Goal: Check status: Check status

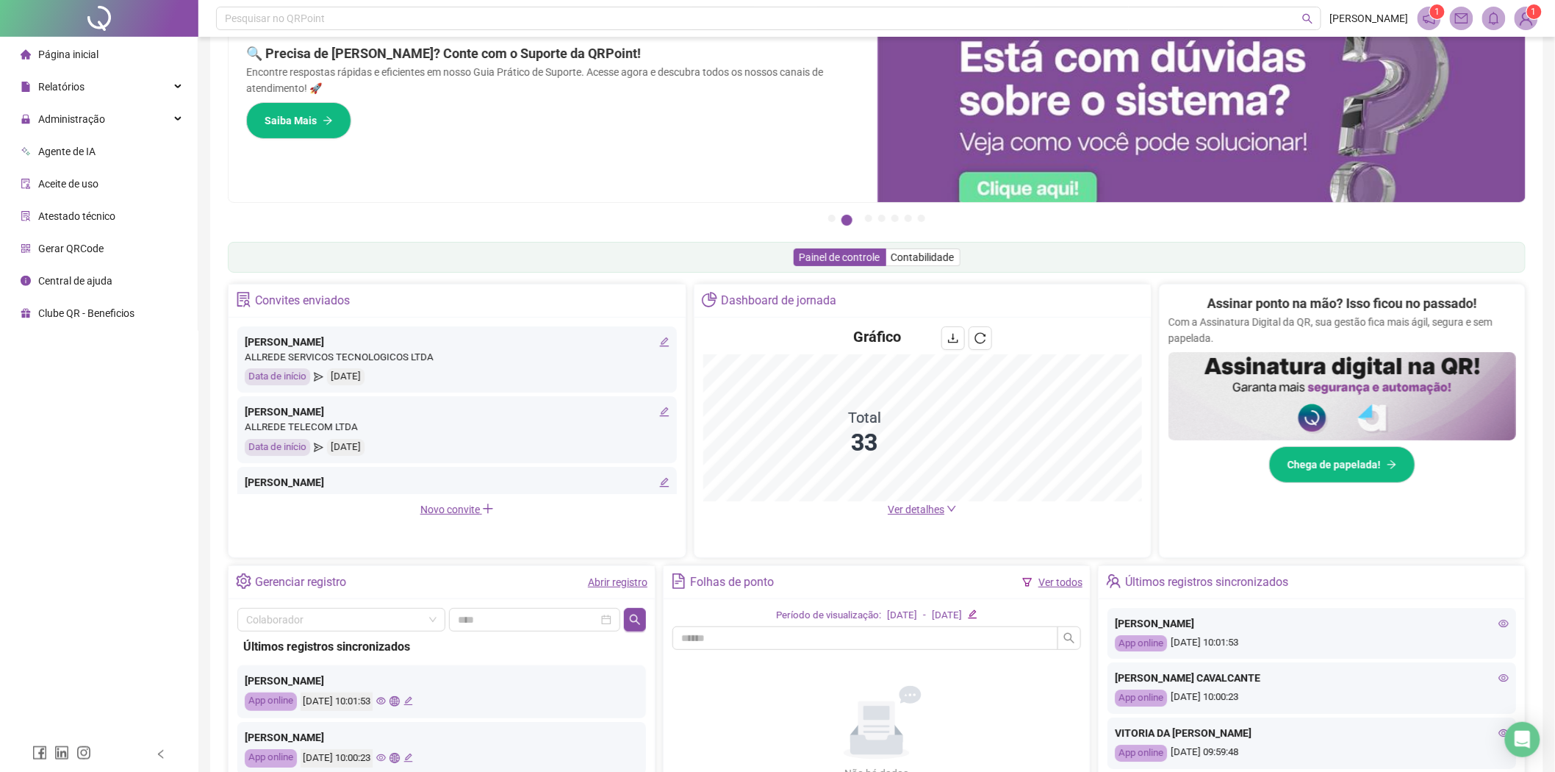
scroll to position [22, 0]
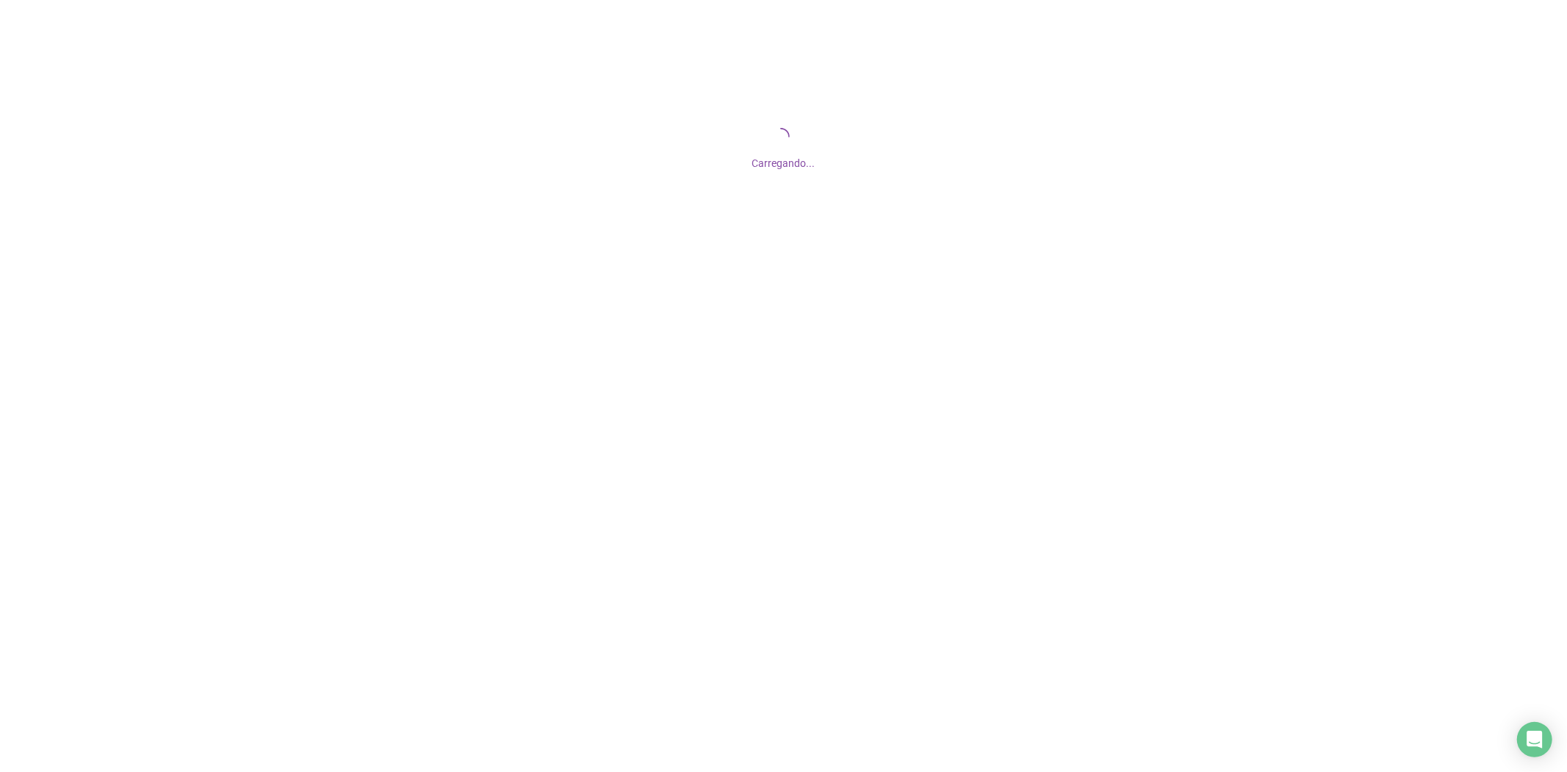
click at [661, 517] on div at bounding box center [783, 386] width 1567 height 772
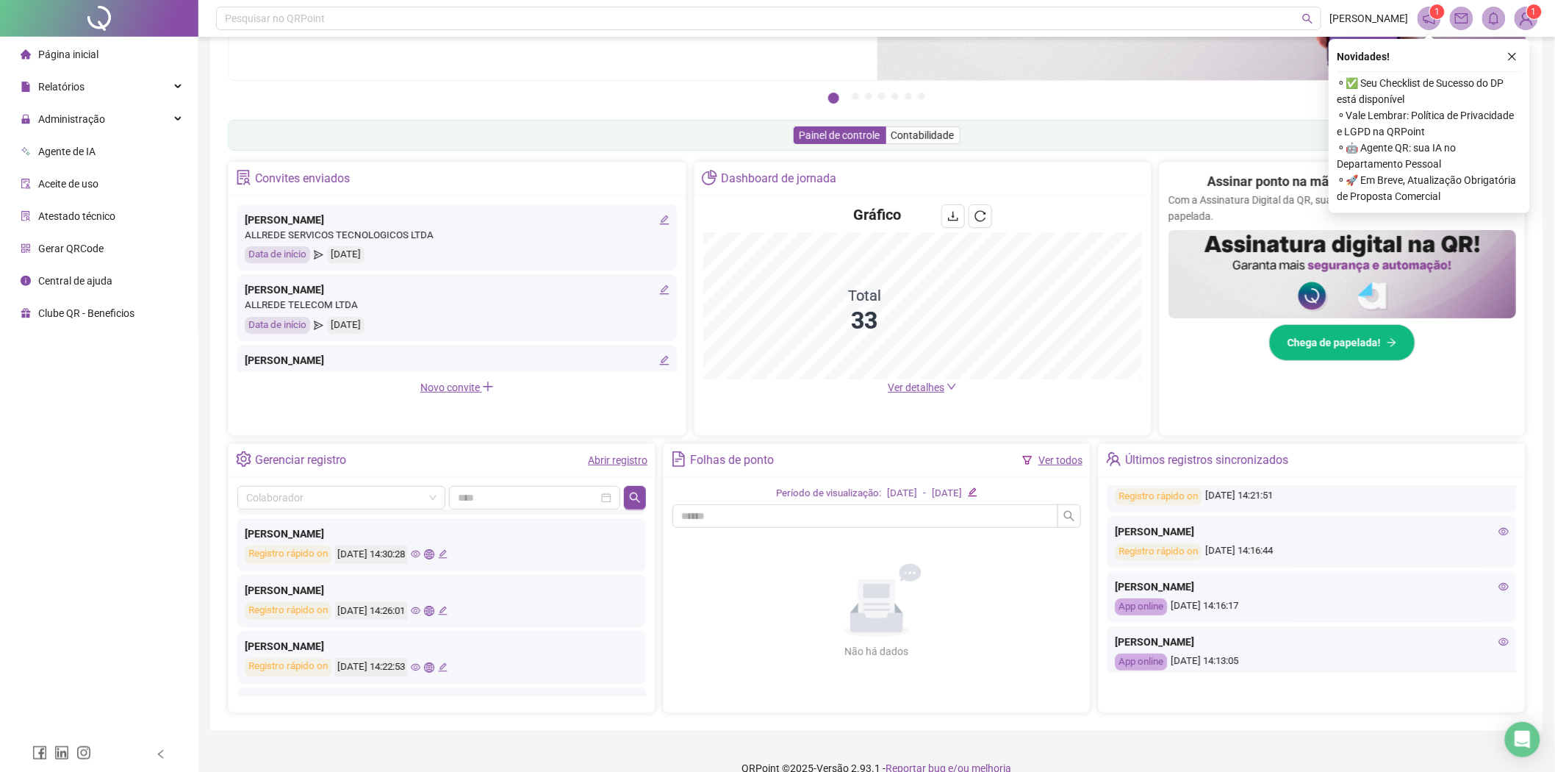
scroll to position [326, 0]
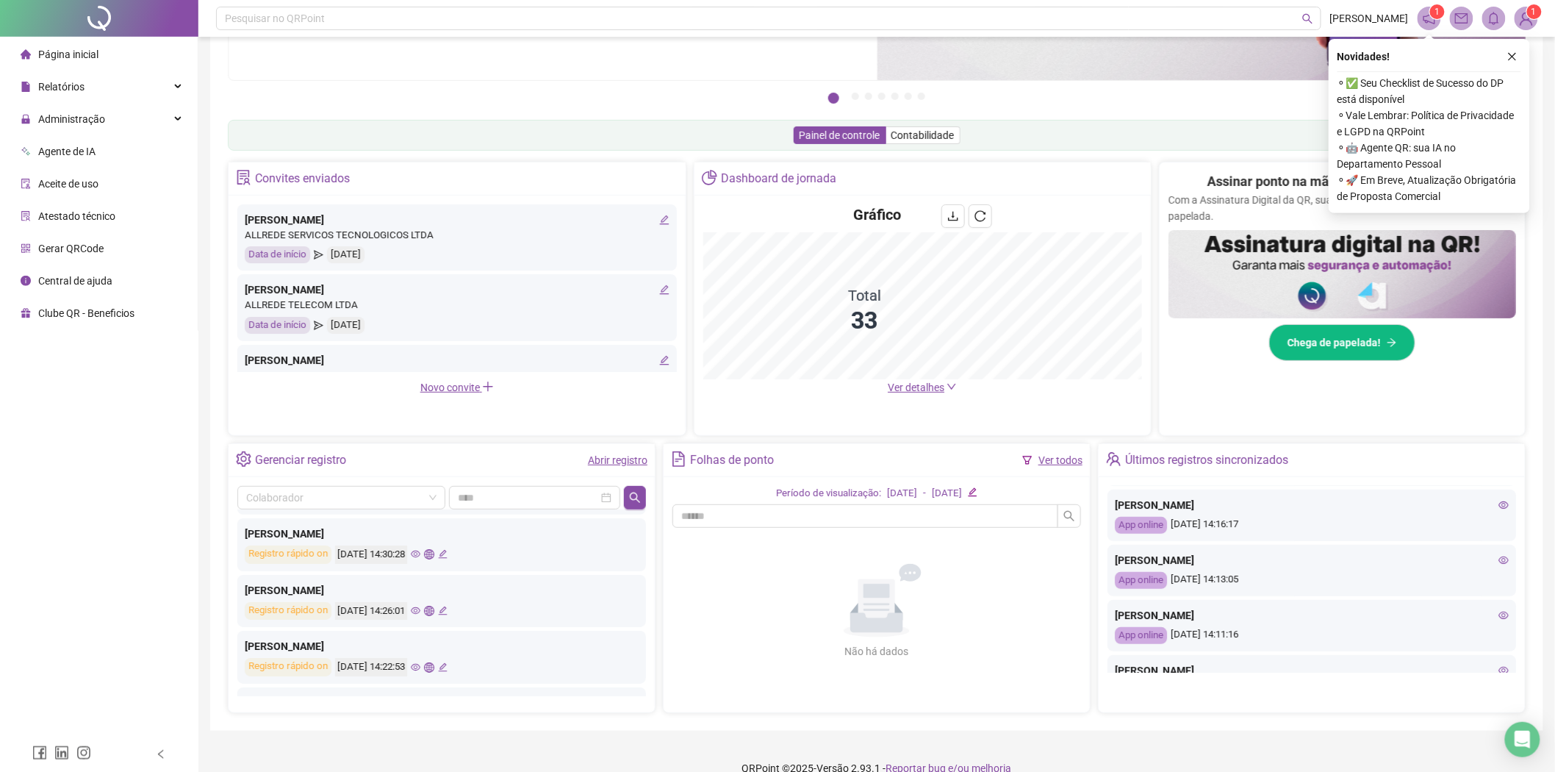
click at [1498, 504] on icon "eye" at bounding box center [1503, 505] width 10 height 10
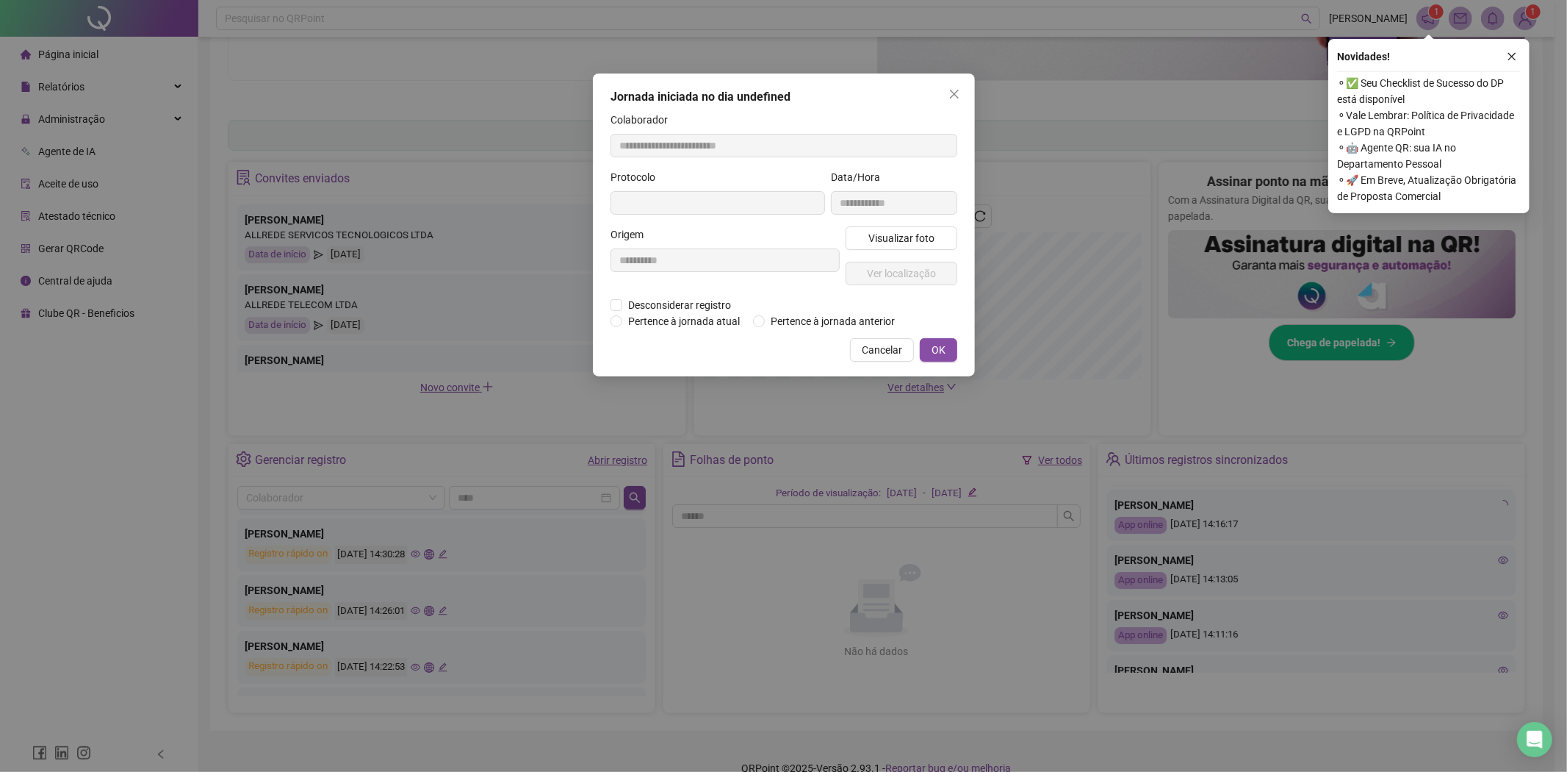
type input "**********"
click at [932, 238] on span "Visualizar foto" at bounding box center [901, 238] width 66 height 16
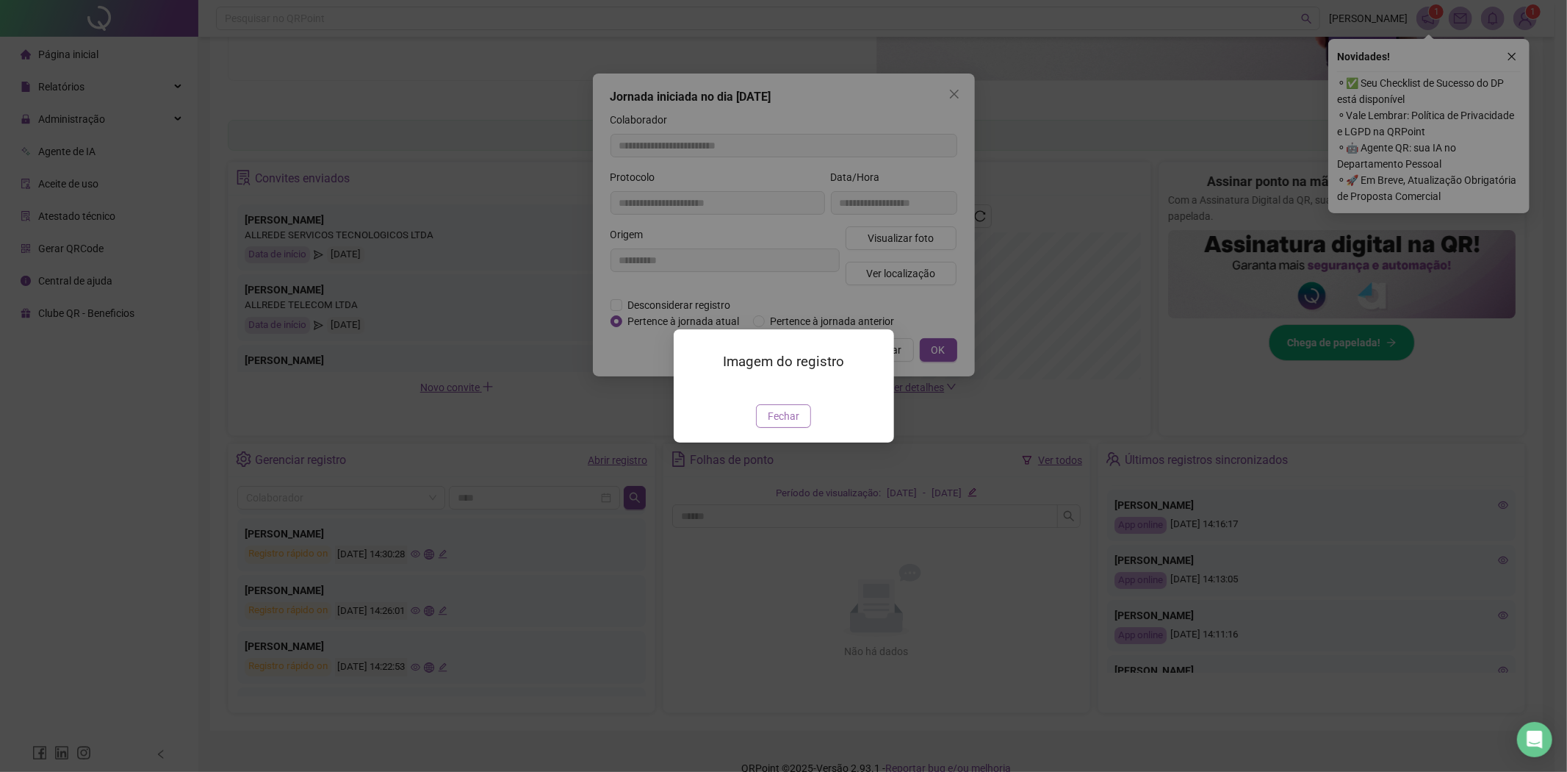
click at [789, 428] on button "Fechar" at bounding box center [783, 416] width 55 height 24
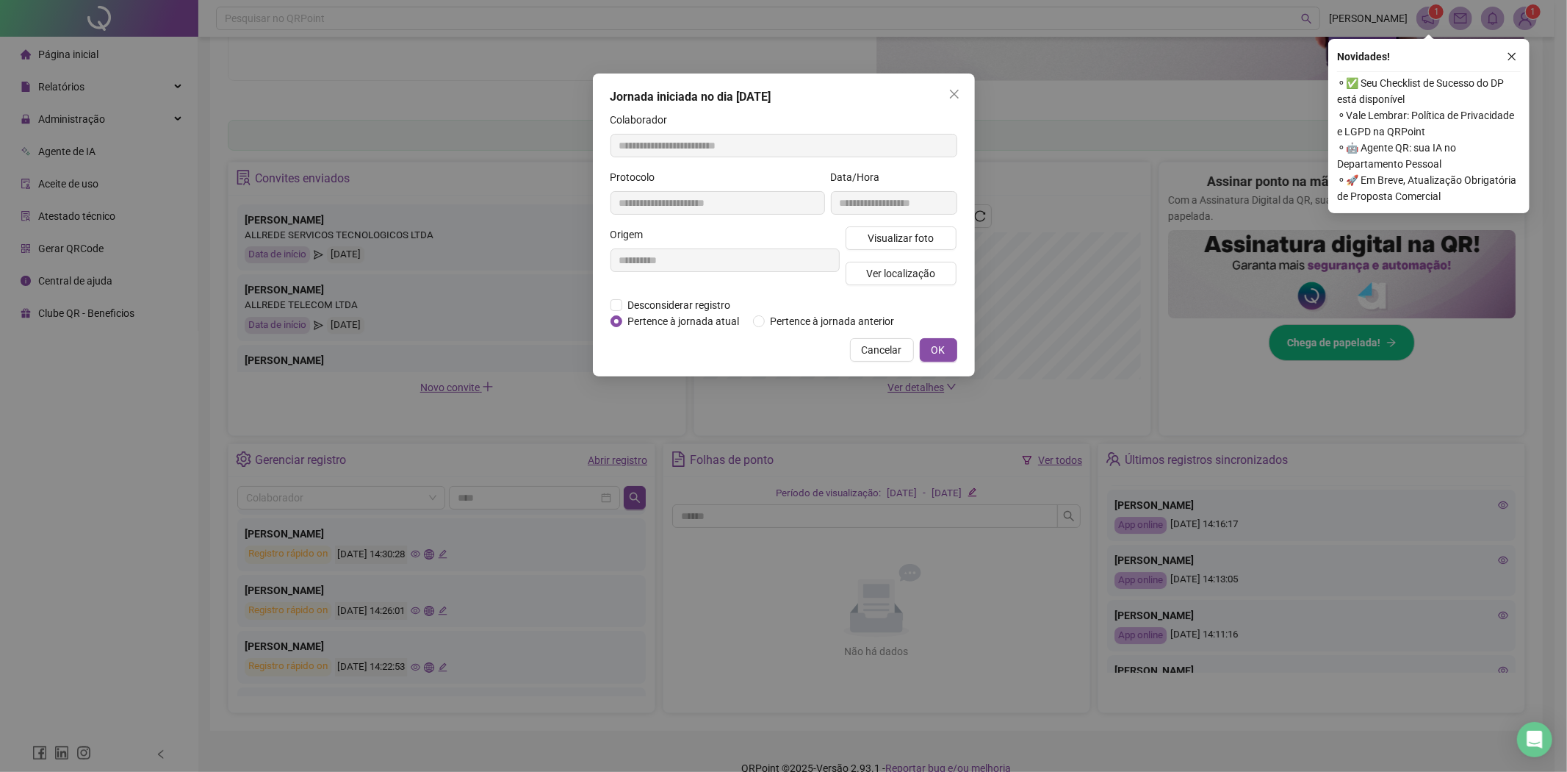
click at [886, 337] on div "**********" at bounding box center [784, 224] width 382 height 303
click at [885, 340] on button "Cancelar" at bounding box center [882, 350] width 64 height 24
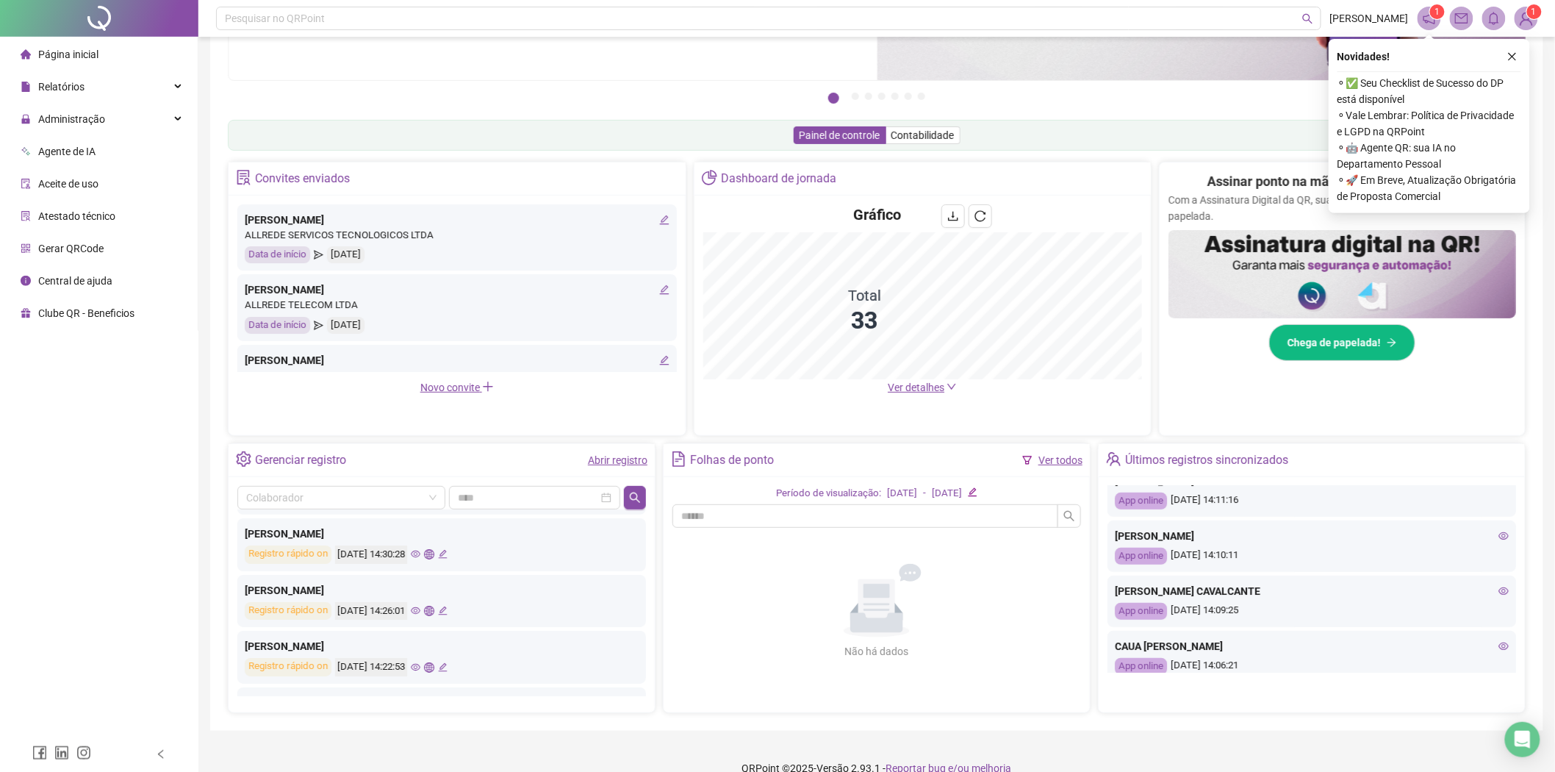
scroll to position [489, 0]
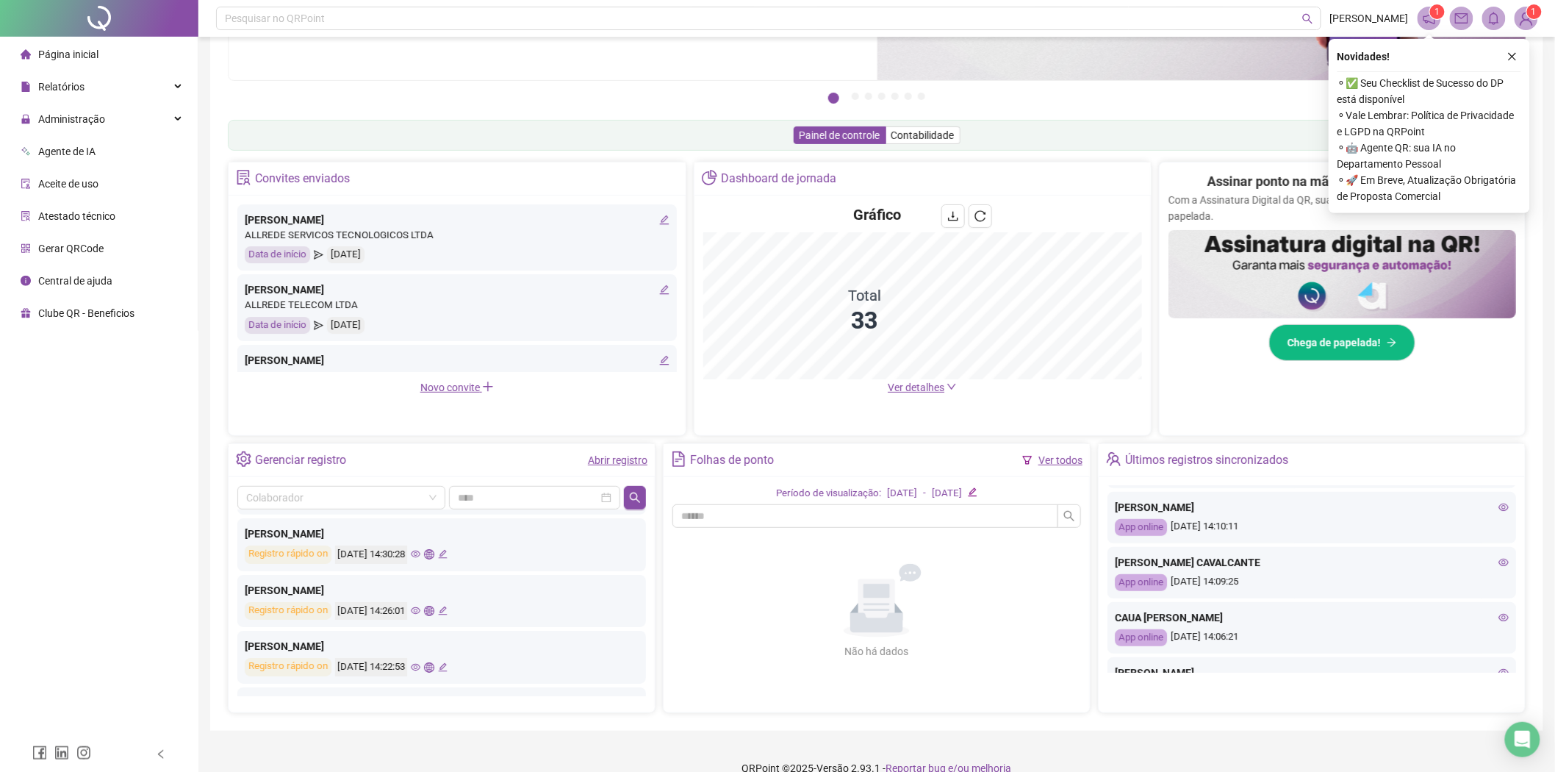
click at [1498, 503] on icon "eye" at bounding box center [1503, 507] width 10 height 10
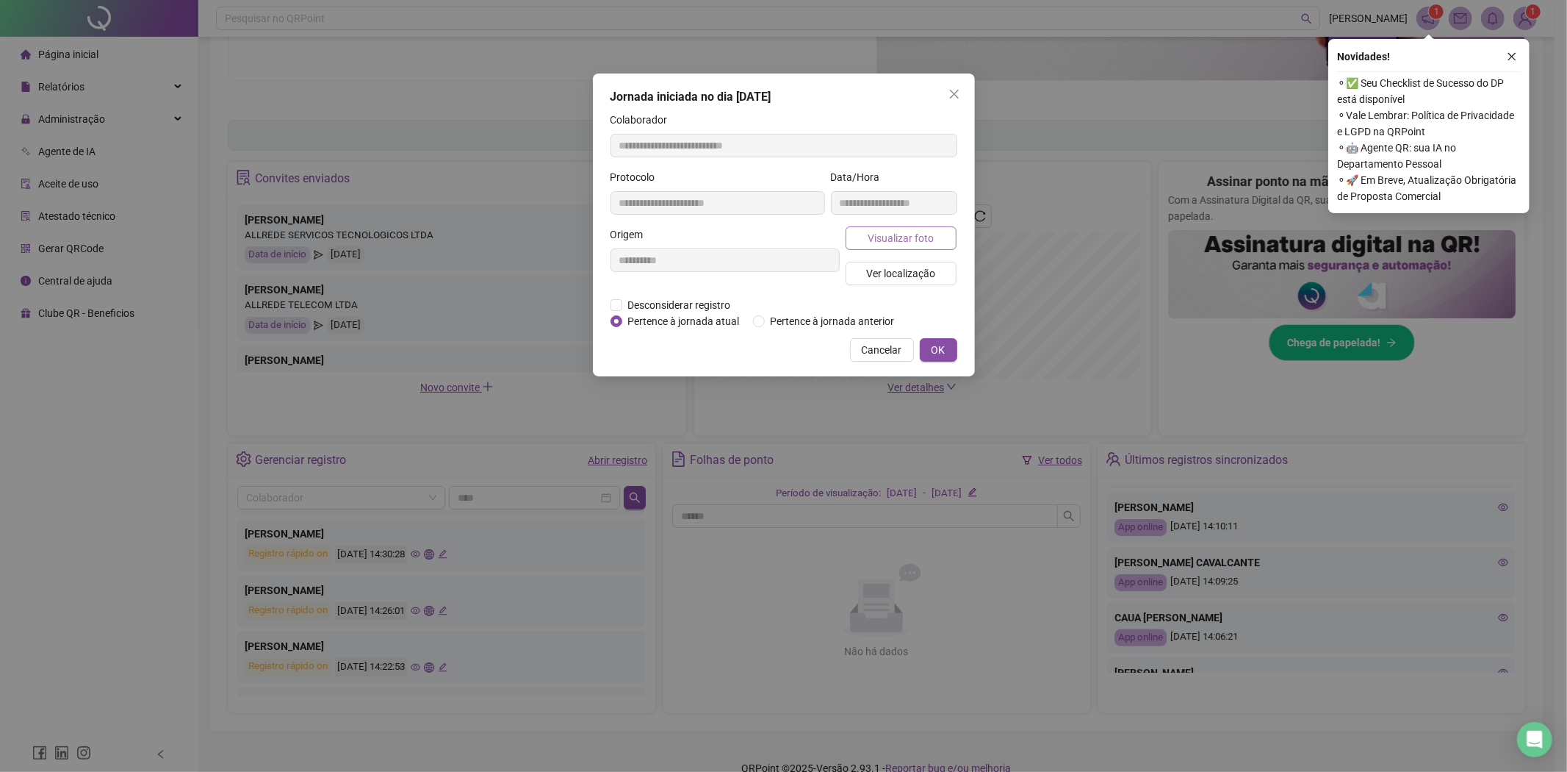
click at [919, 246] on button "Visualizar foto" at bounding box center [902, 238] width 112 height 24
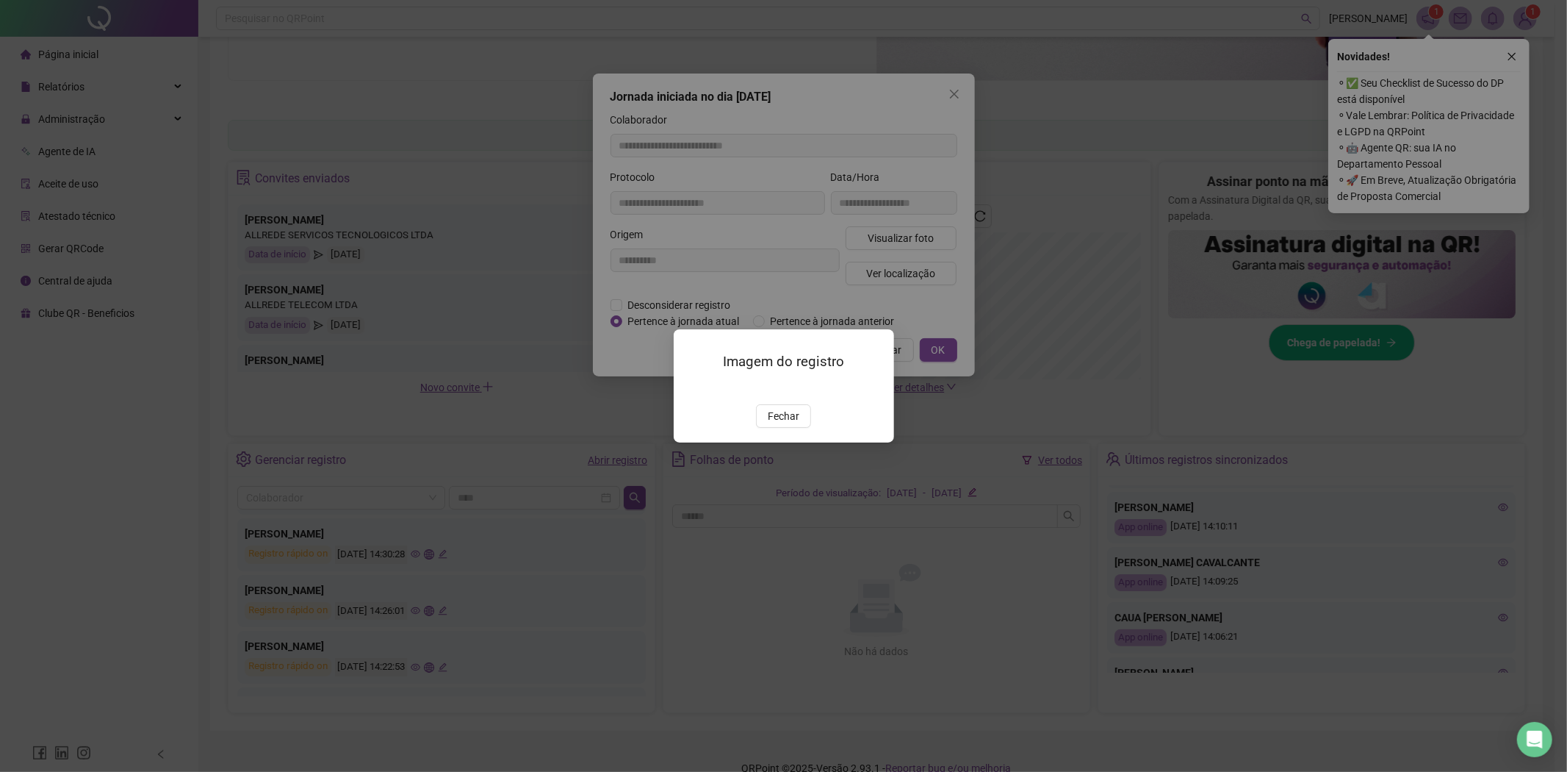
click at [692, 388] on img at bounding box center [692, 388] width 0 height 0
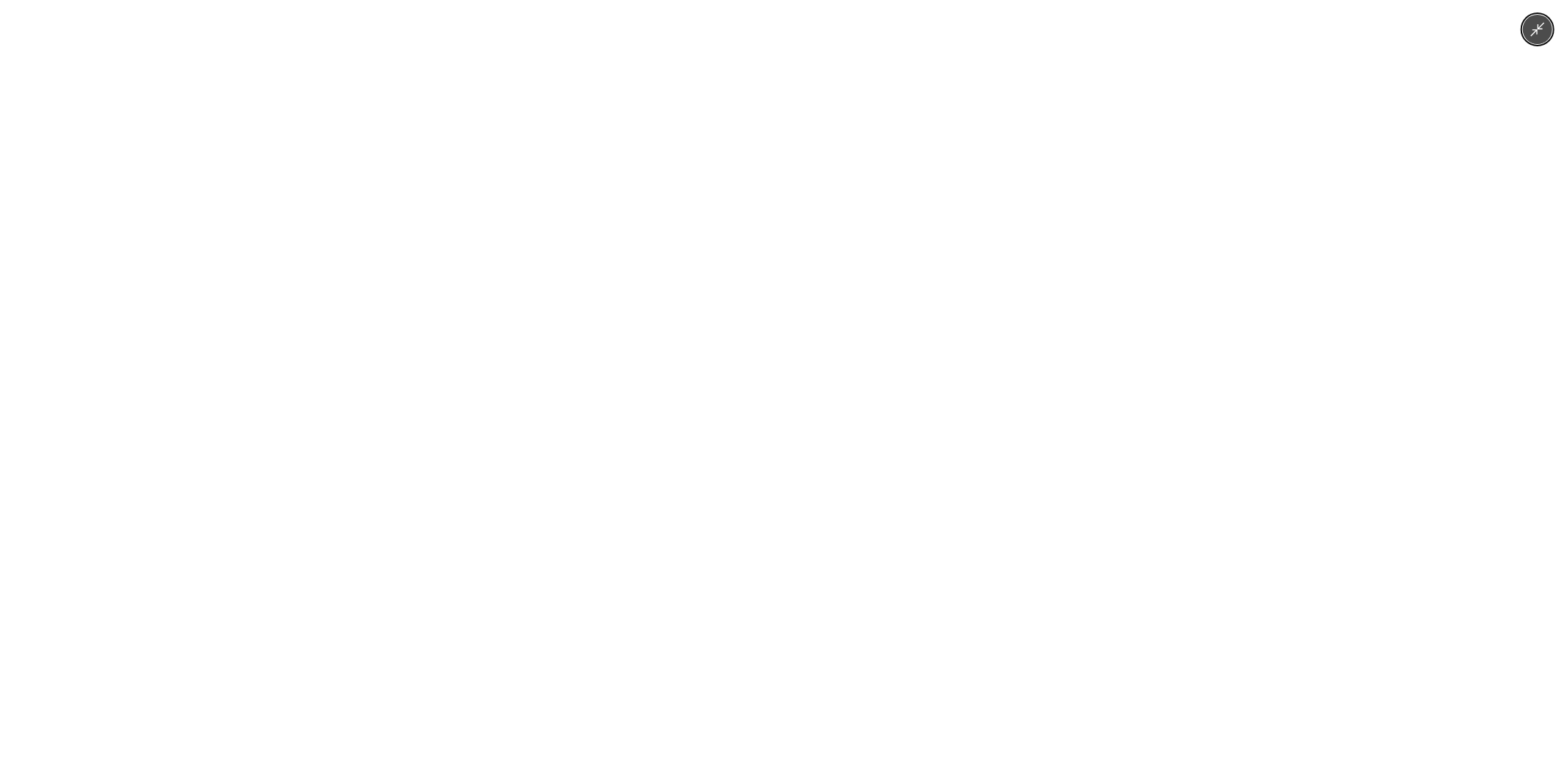
click at [786, 464] on img at bounding box center [784, 386] width 579 height 772
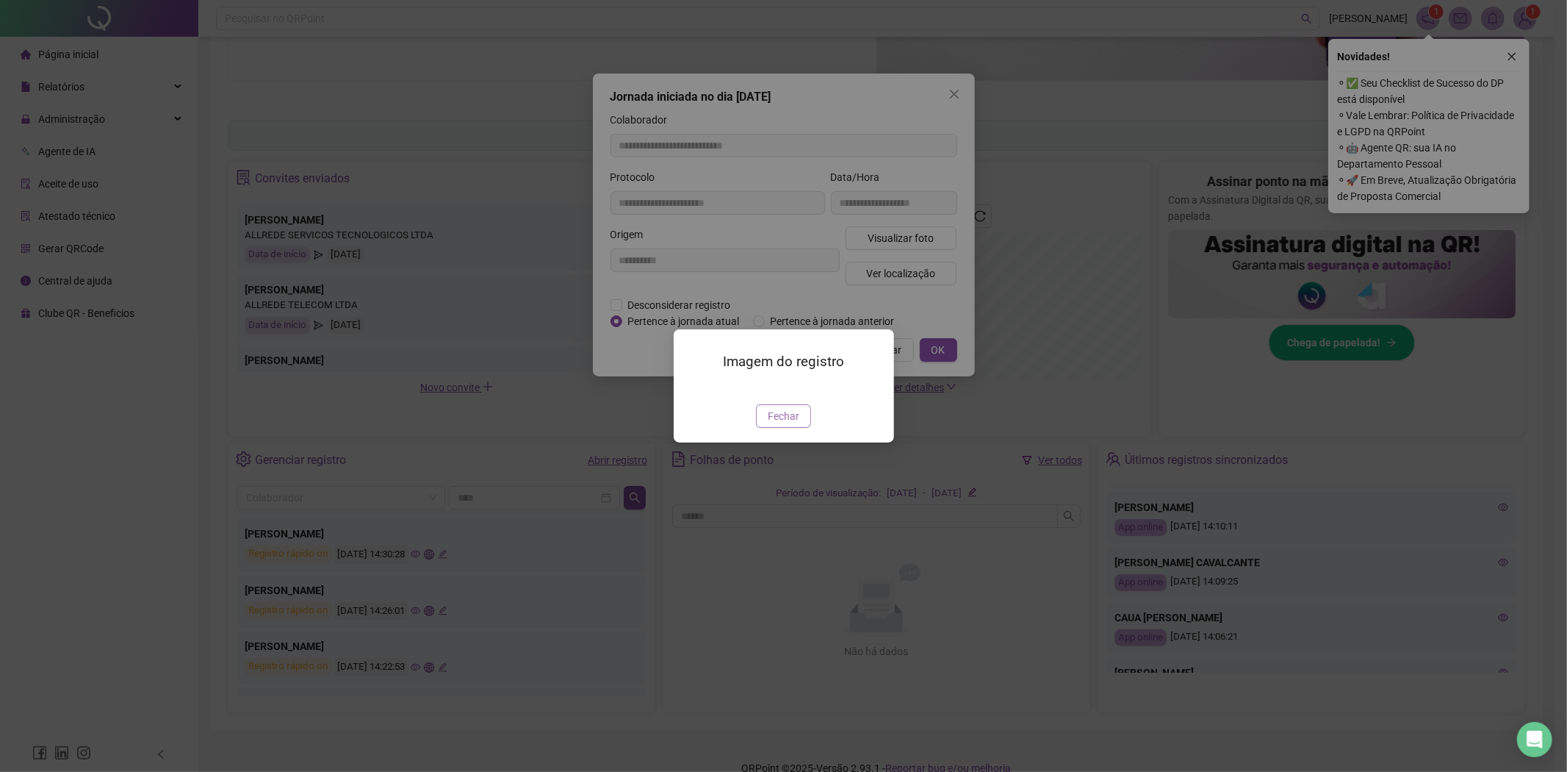
click at [794, 424] on span "Fechar" at bounding box center [784, 416] width 32 height 16
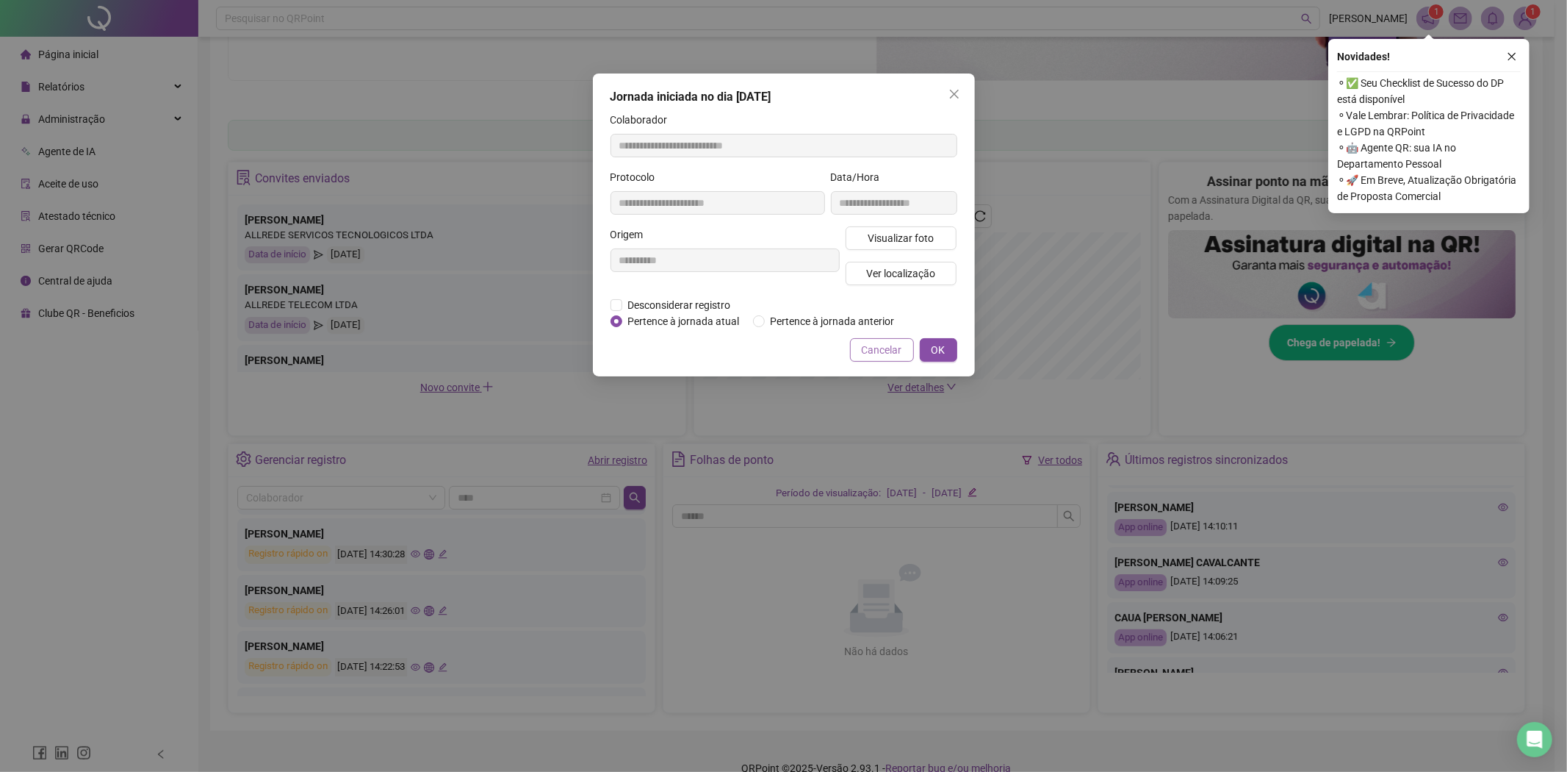
click at [886, 358] on button "Cancelar" at bounding box center [882, 350] width 64 height 24
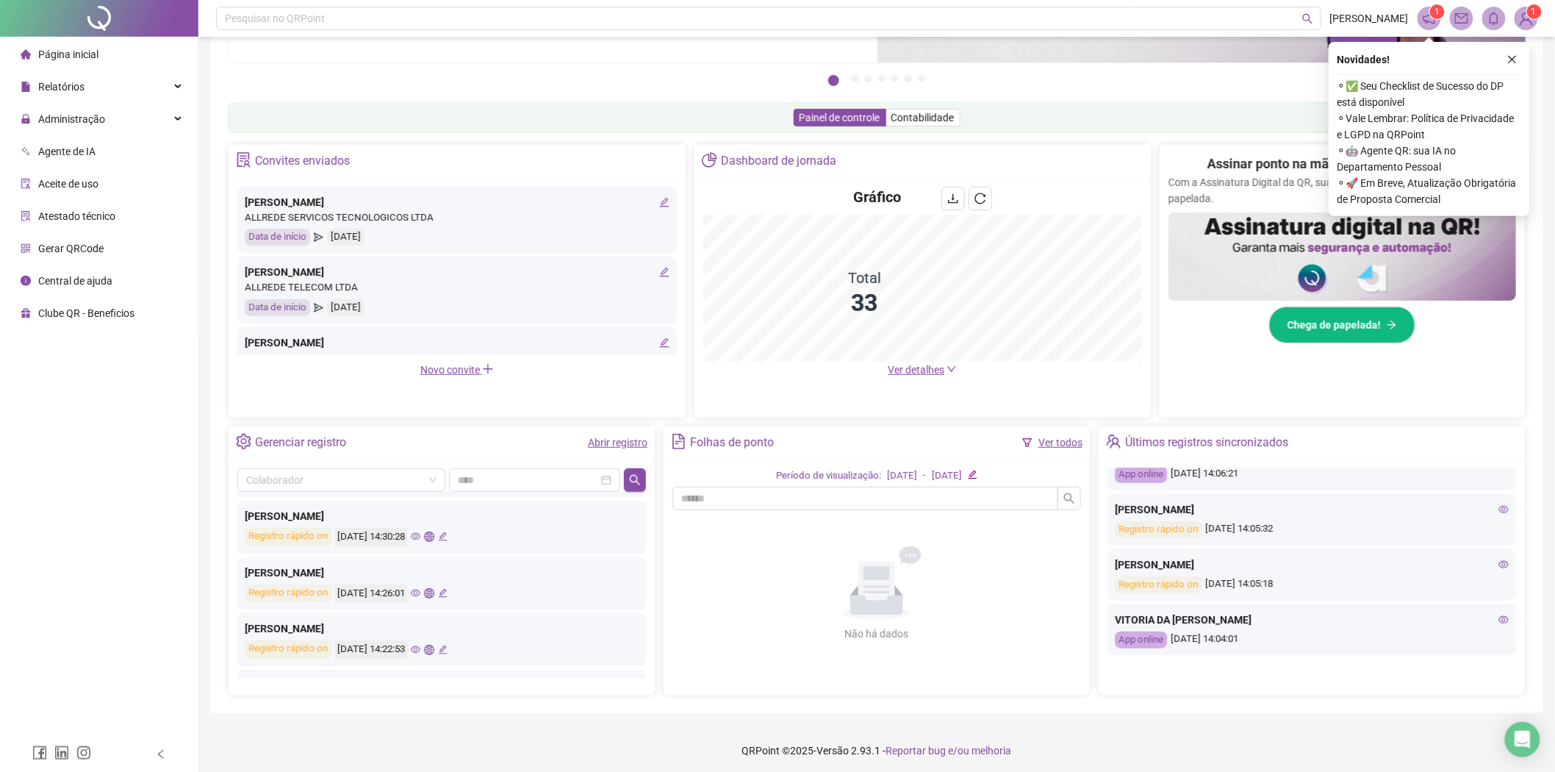
scroll to position [185, 0]
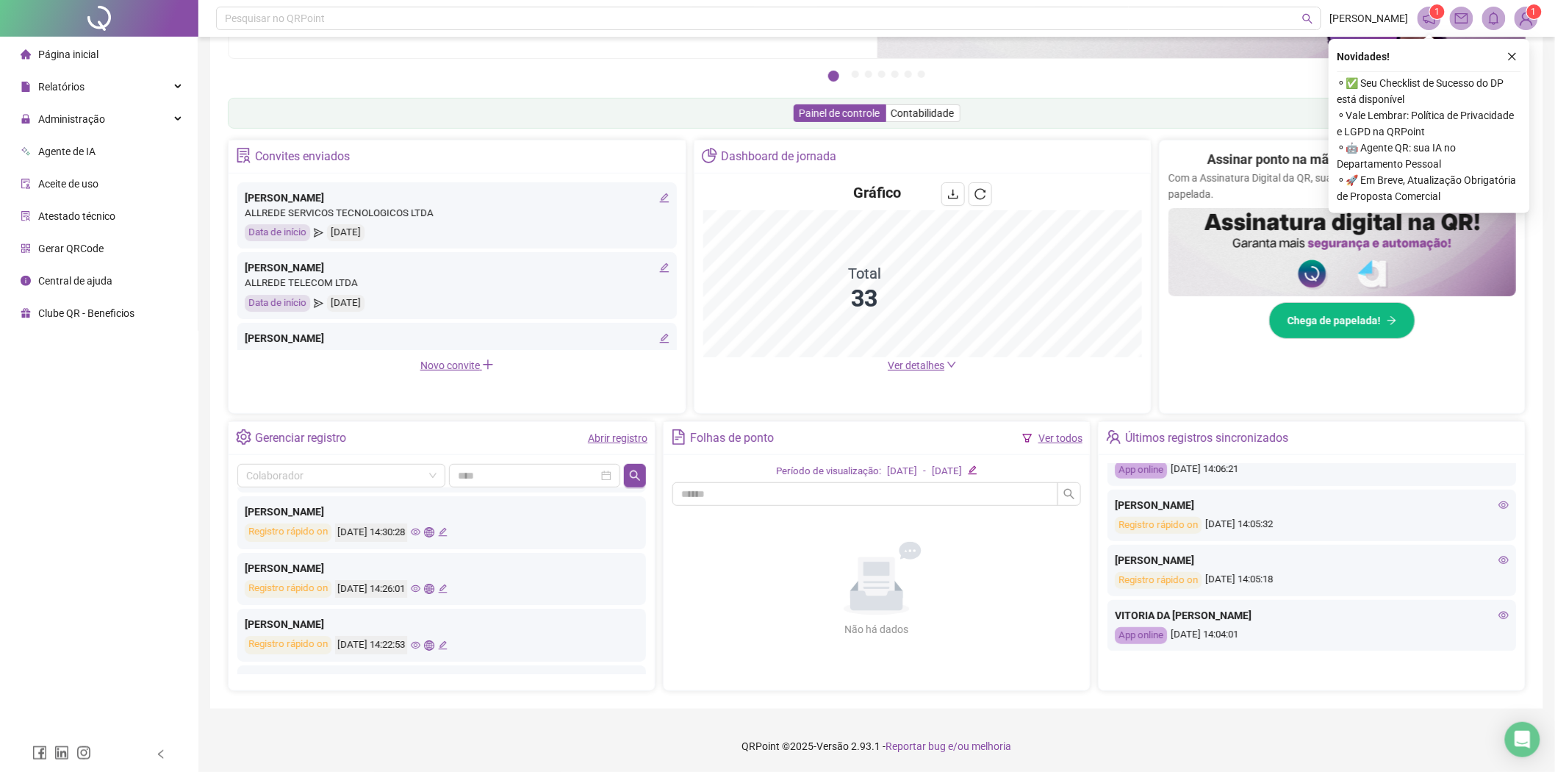
click at [1498, 613] on icon "eye" at bounding box center [1503, 615] width 10 height 10
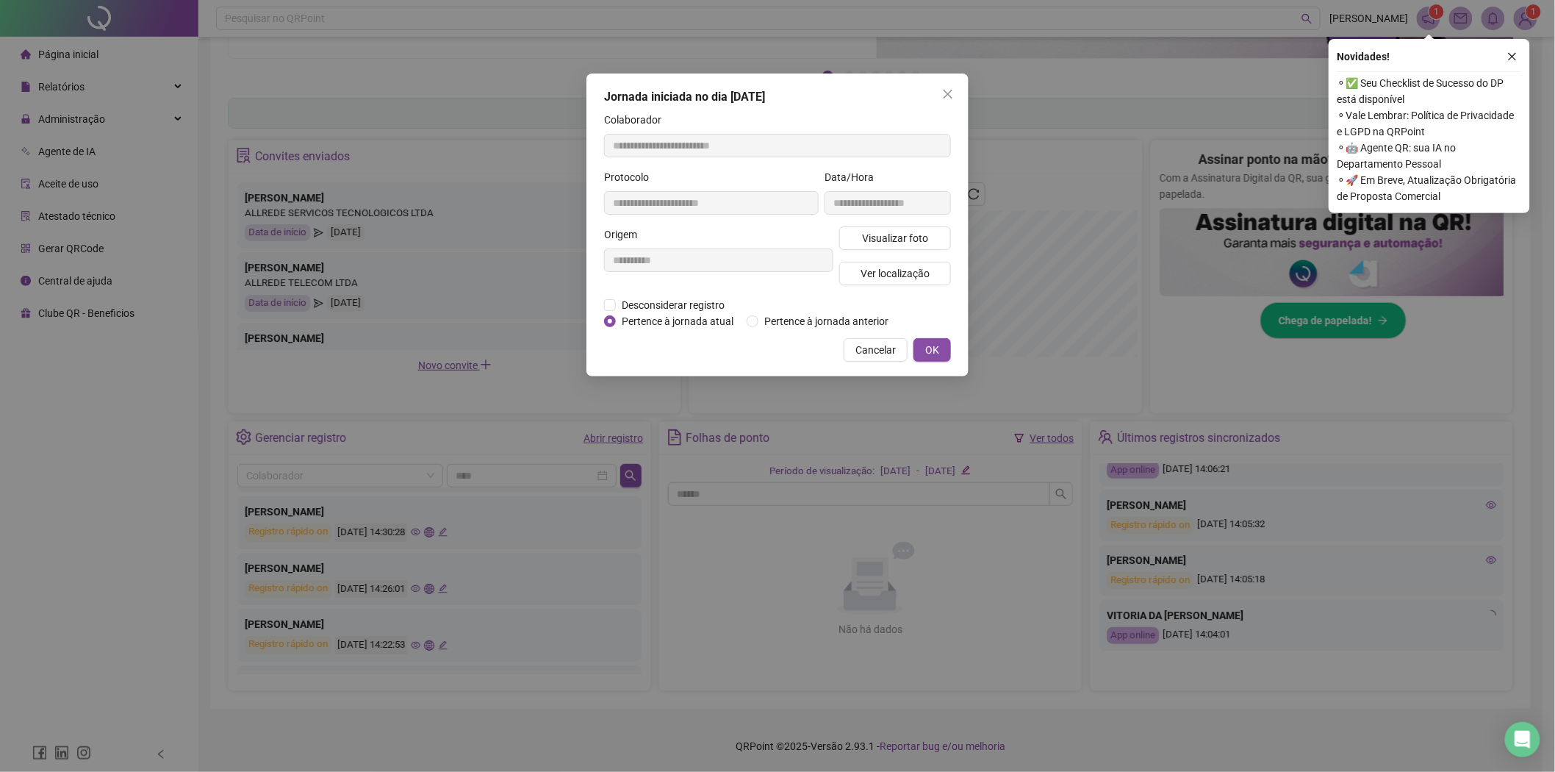
type input "**********"
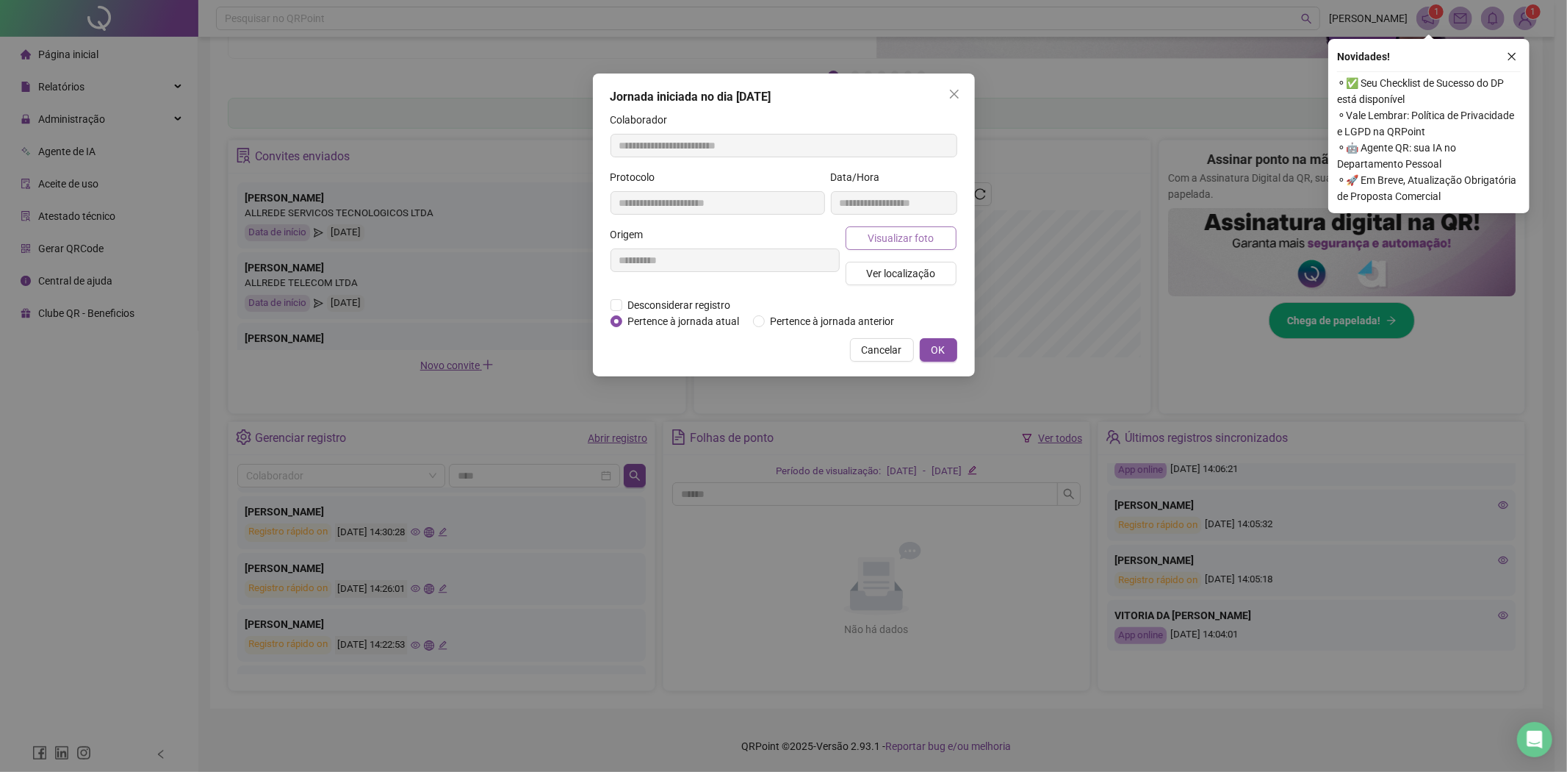
click at [906, 239] on span "Visualizar foto" at bounding box center [901, 238] width 66 height 16
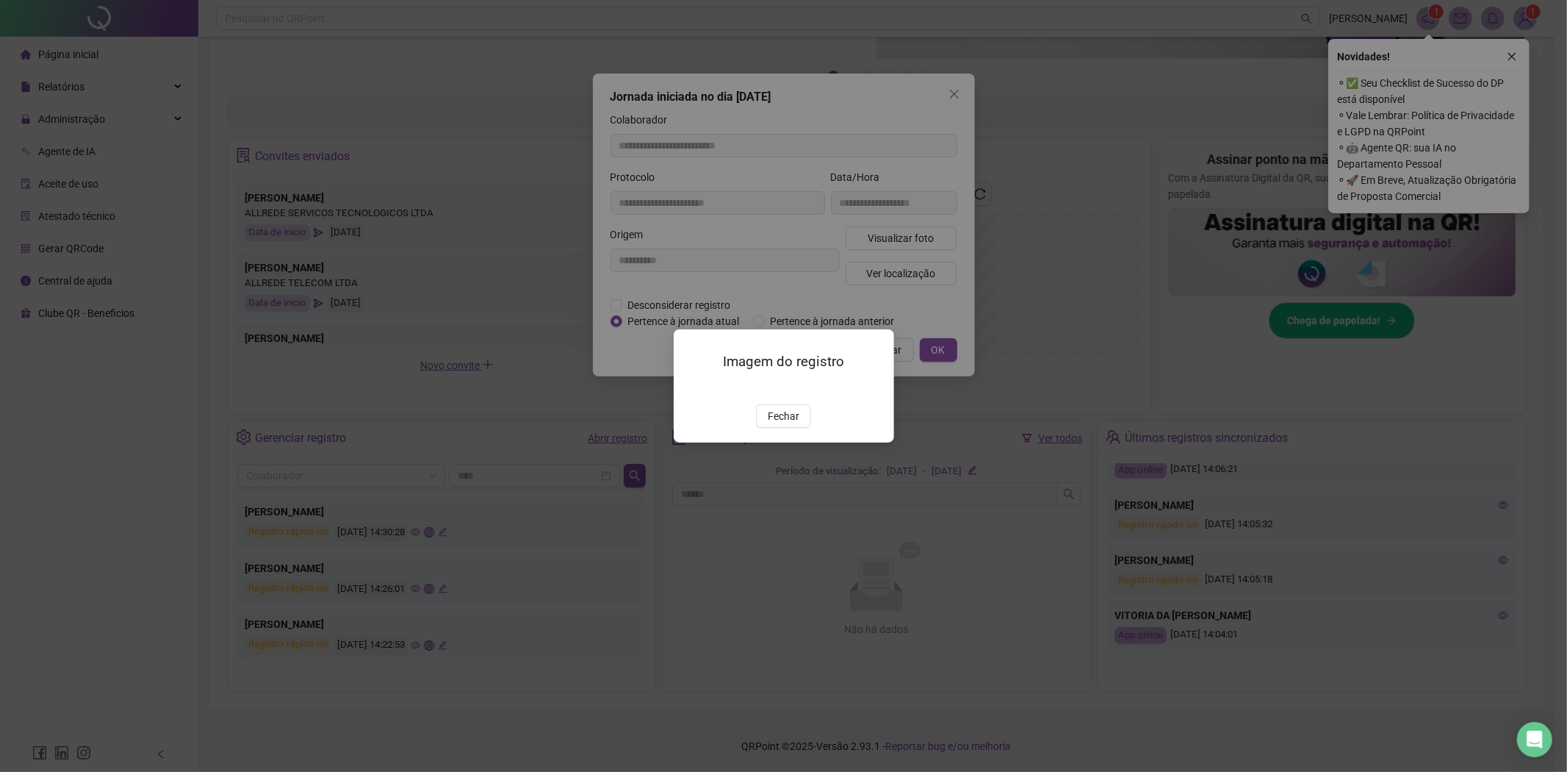
click at [692, 388] on img at bounding box center [692, 388] width 0 height 0
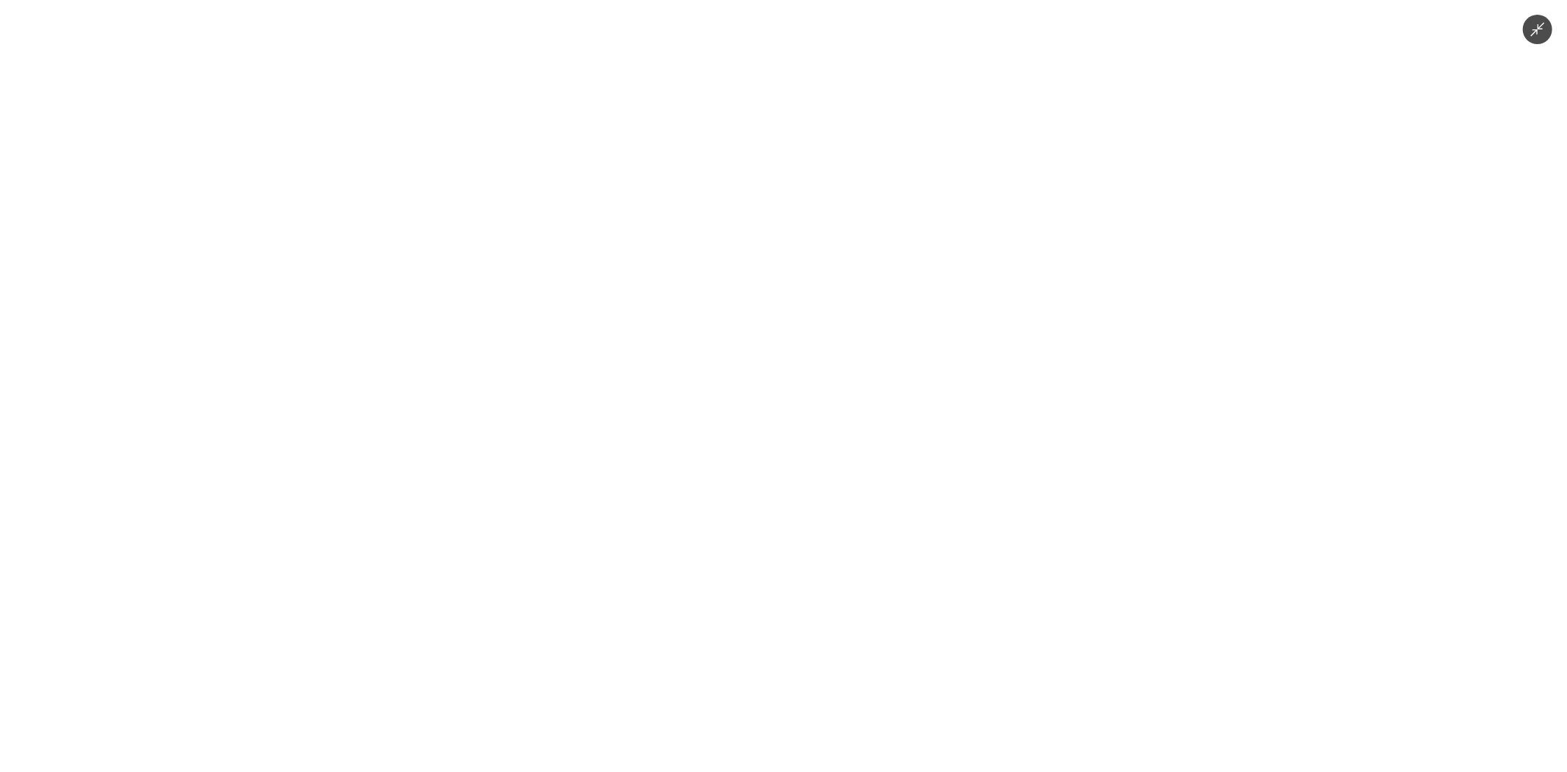
click at [768, 533] on img at bounding box center [784, 386] width 356 height 772
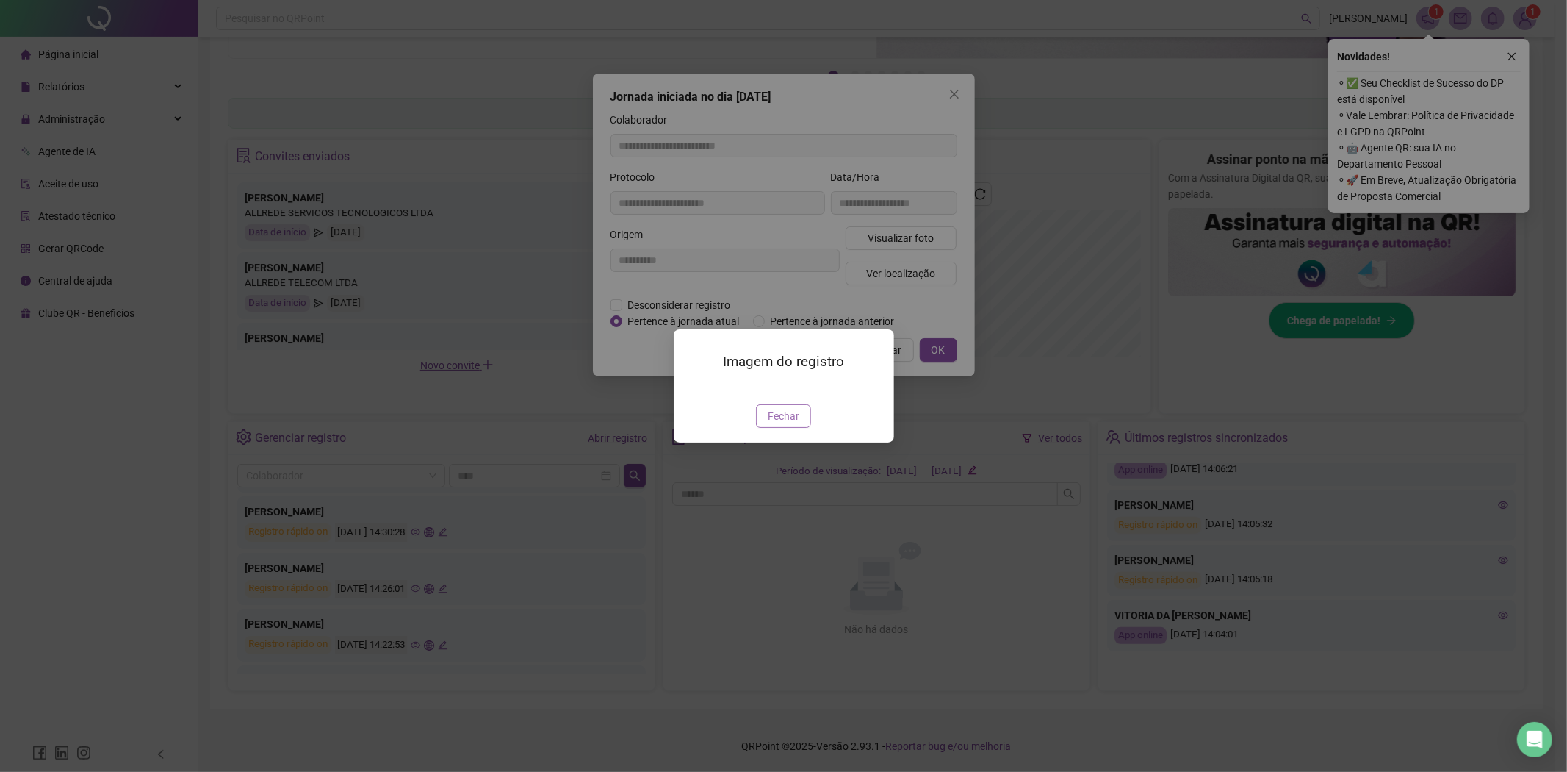
click at [795, 424] on span "Fechar" at bounding box center [784, 416] width 32 height 16
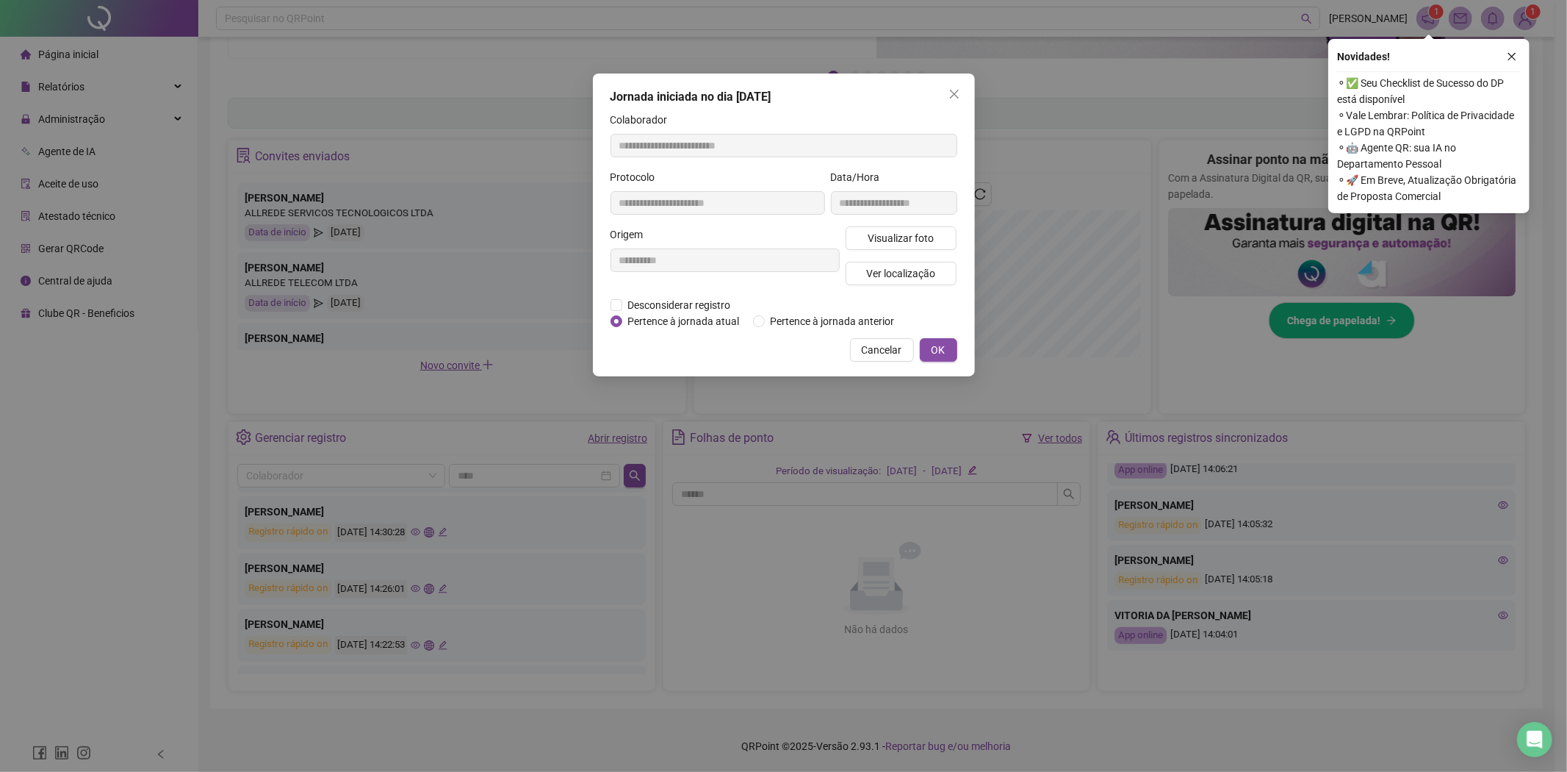
click at [883, 362] on div "**********" at bounding box center [784, 224] width 382 height 303
click at [877, 348] on span "Cancelar" at bounding box center [882, 350] width 40 height 16
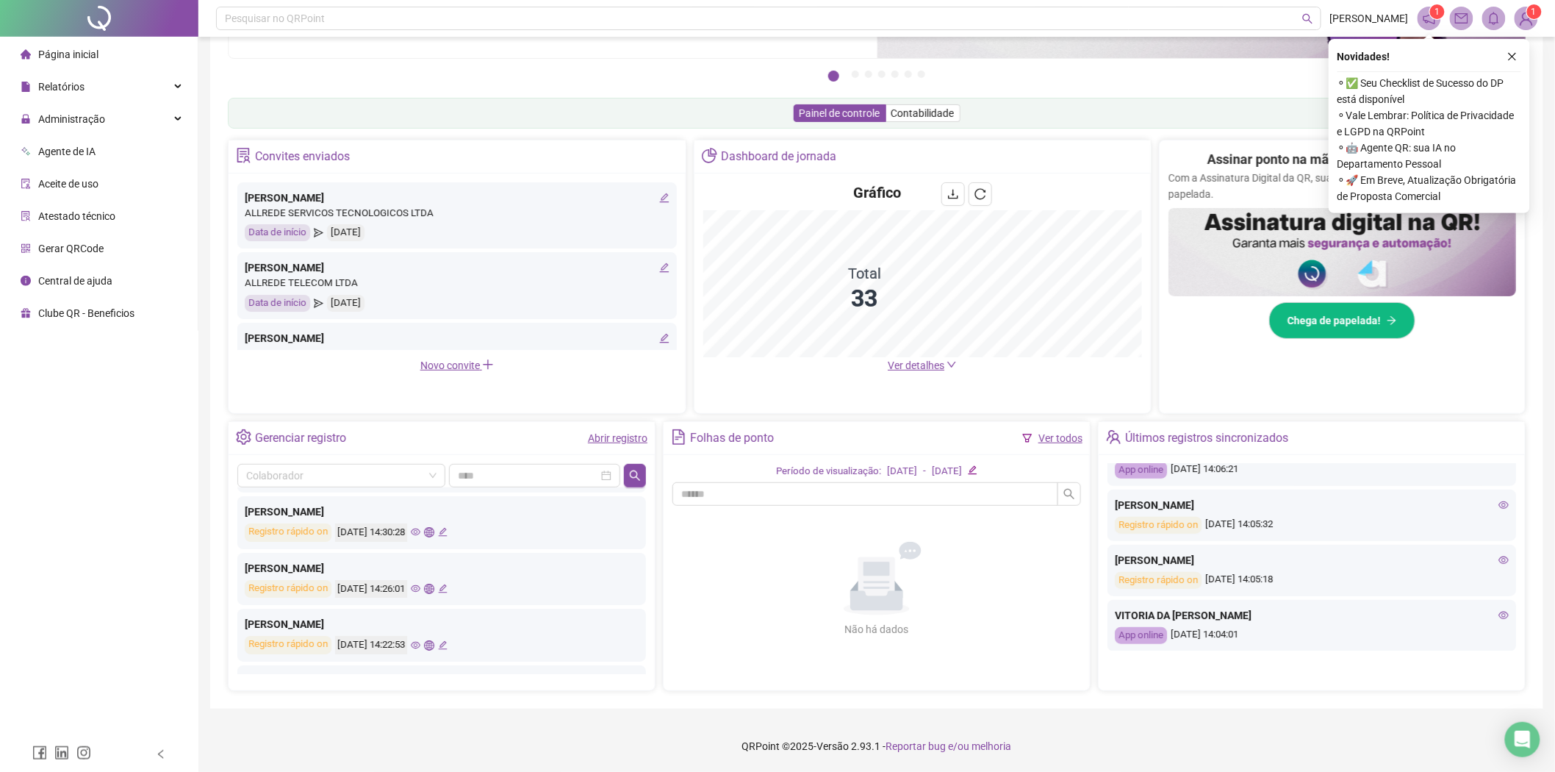
click at [1166, 403] on div "Assinar ponto na mão? Isso ficou no passado! Com a Assinatura Digital da QR, su…" at bounding box center [1342, 277] width 367 height 274
